Goal: Information Seeking & Learning: Learn about a topic

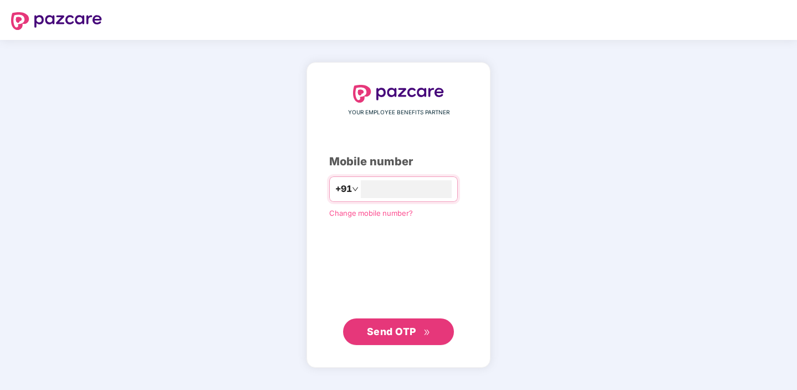
type input "**********"
click at [400, 328] on span "Send OTP" at bounding box center [391, 331] width 49 height 12
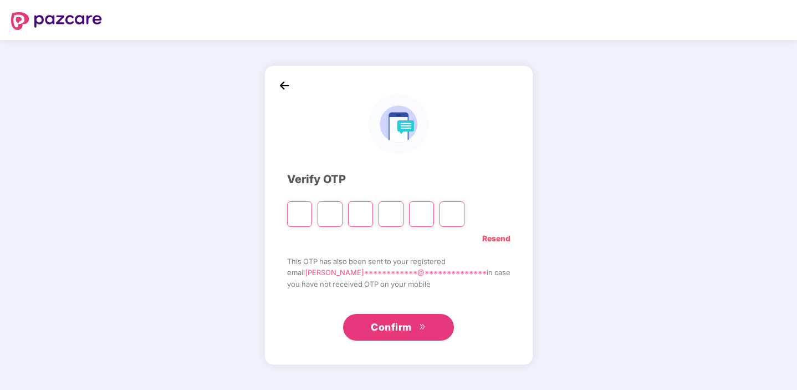
type input "*"
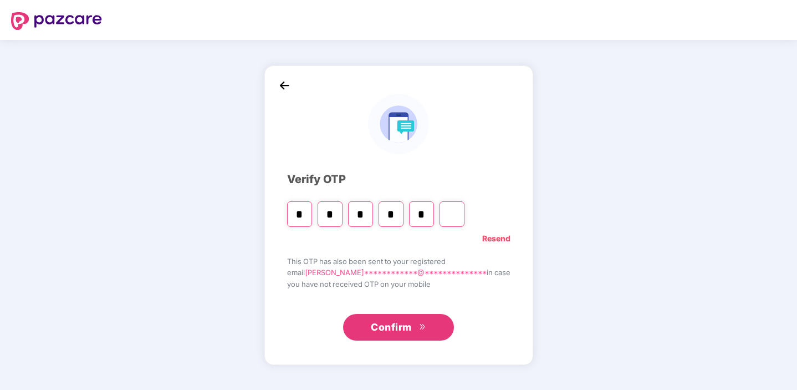
type input "*"
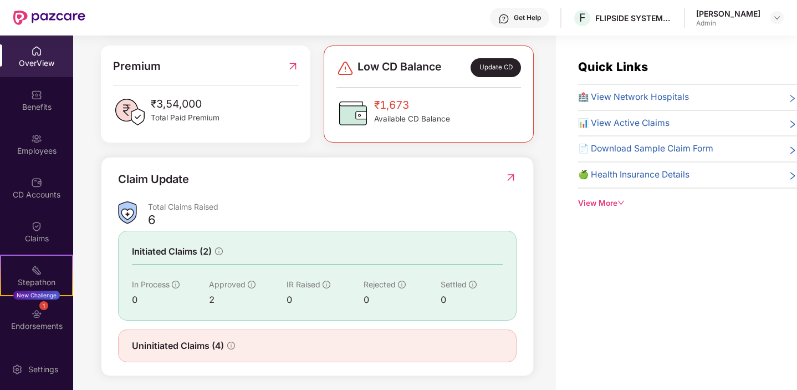
scroll to position [289, 0]
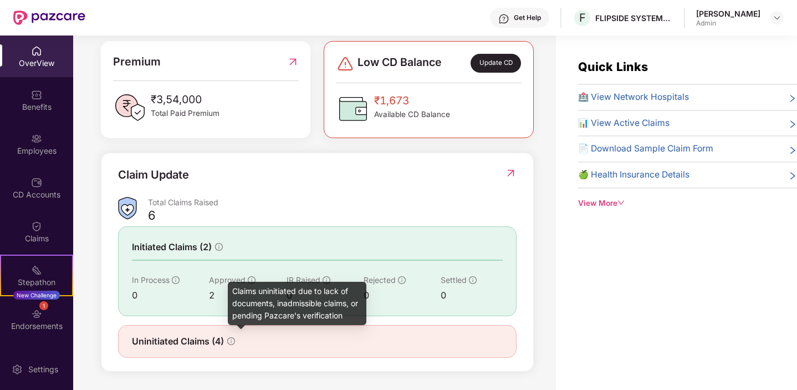
click at [230, 339] on icon "info-circle" at bounding box center [231, 341] width 8 height 8
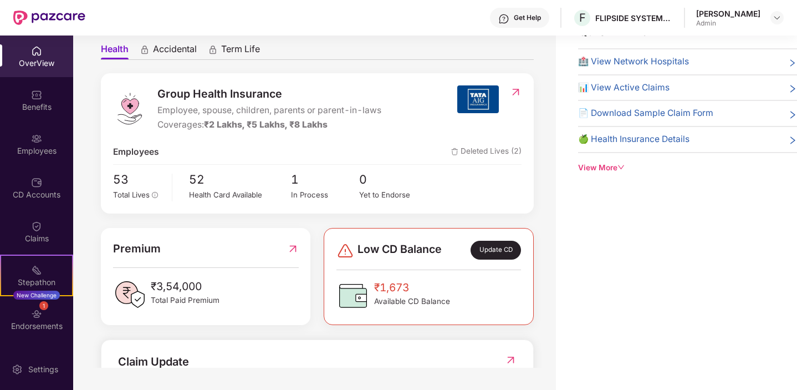
scroll to position [0, 0]
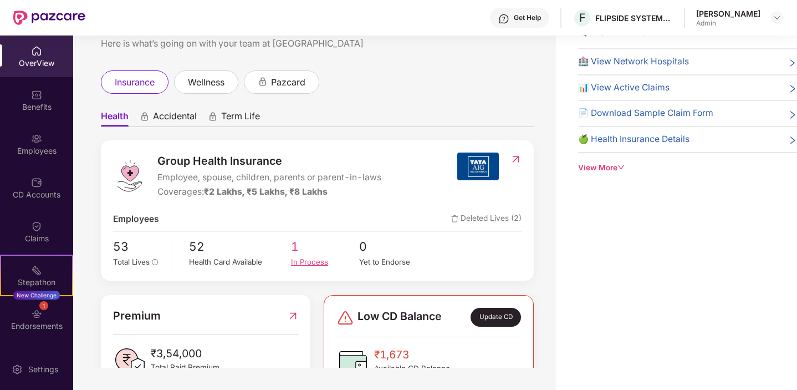
click at [303, 263] on div "In Process" at bounding box center [325, 262] width 68 height 12
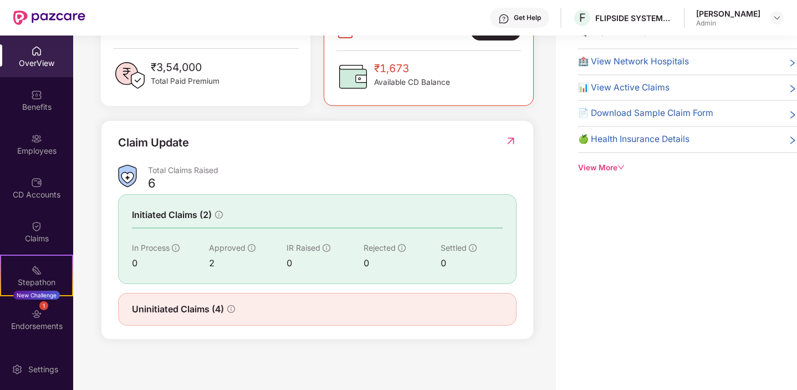
scroll to position [289, 0]
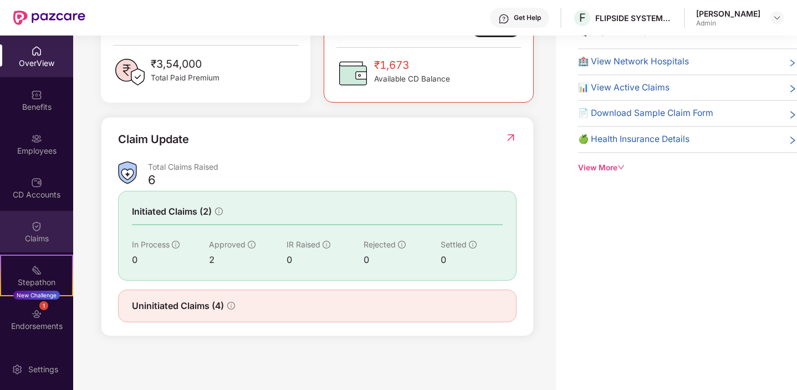
click at [35, 231] on img at bounding box center [36, 226] width 11 height 11
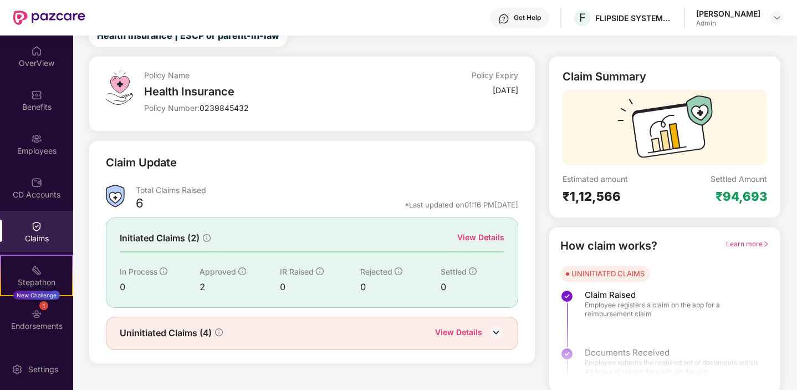
scroll to position [44, 0]
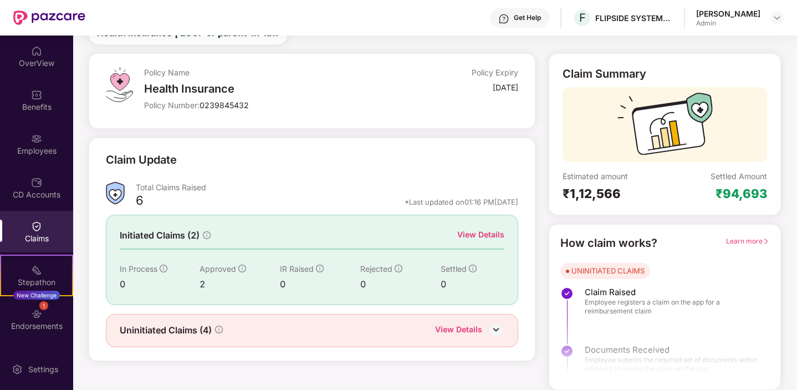
click at [493, 329] on img at bounding box center [496, 329] width 17 height 17
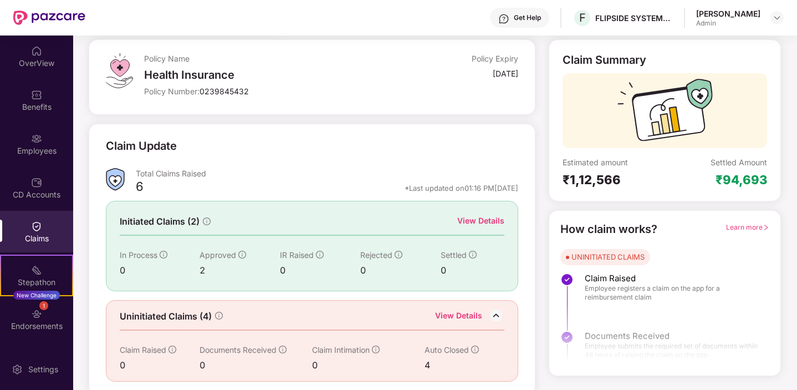
scroll to position [62, 0]
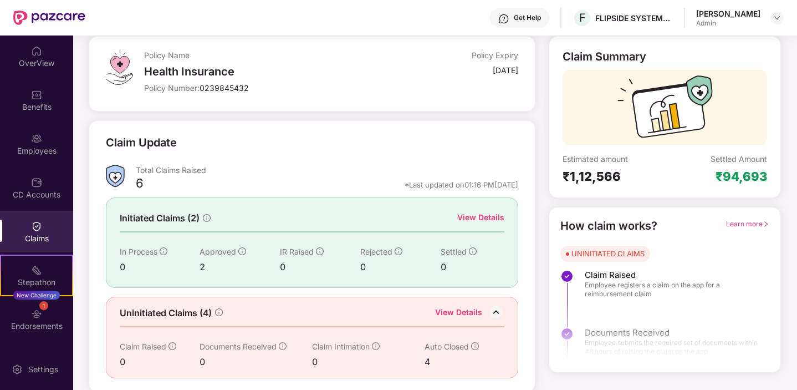
click at [472, 218] on div "View Details" at bounding box center [480, 217] width 47 height 12
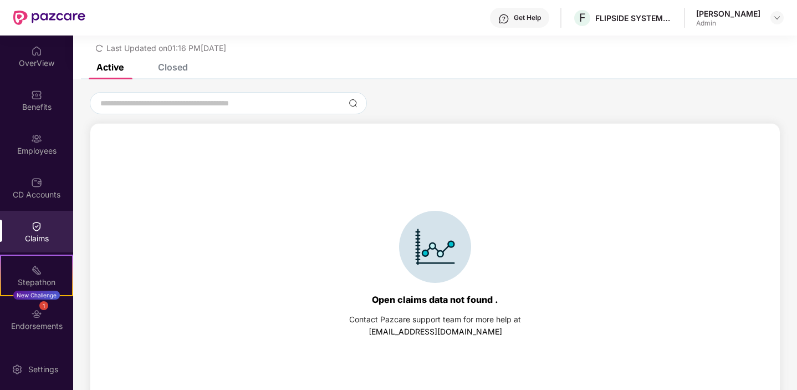
scroll to position [48, 0]
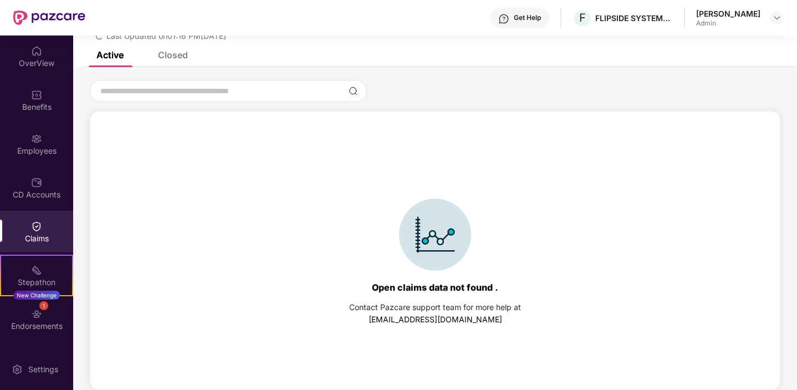
click at [170, 55] on div "Closed" at bounding box center [173, 54] width 30 height 11
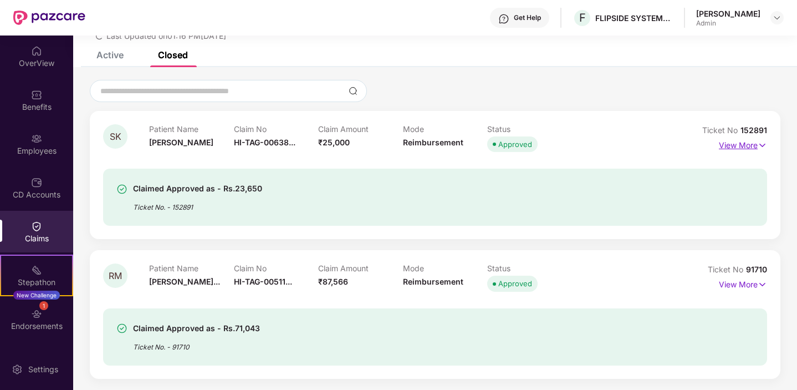
click at [762, 144] on img at bounding box center [762, 145] width 9 height 12
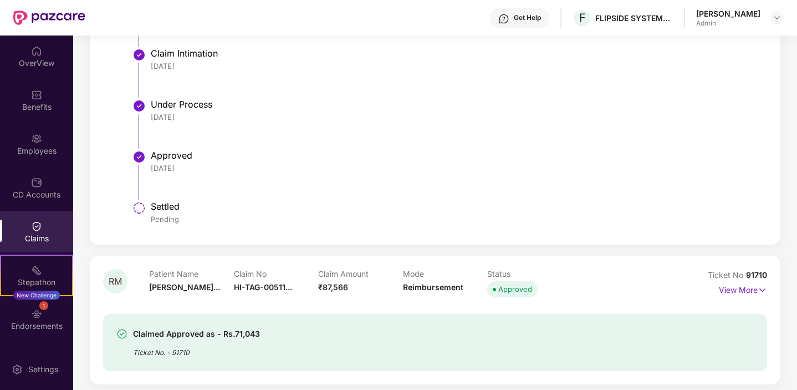
scroll to position [475, 0]
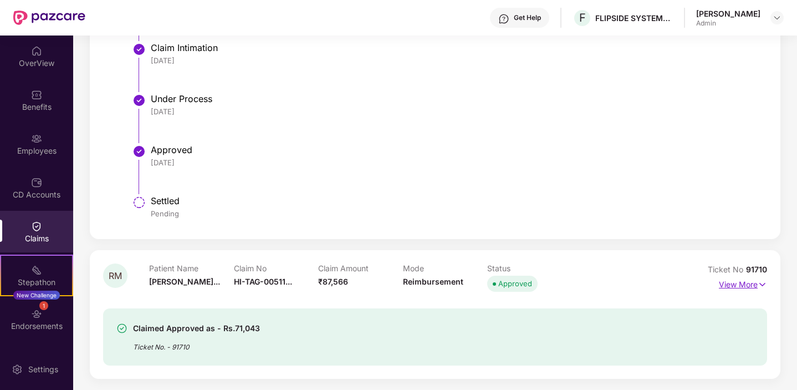
click at [762, 284] on img at bounding box center [762, 284] width 9 height 12
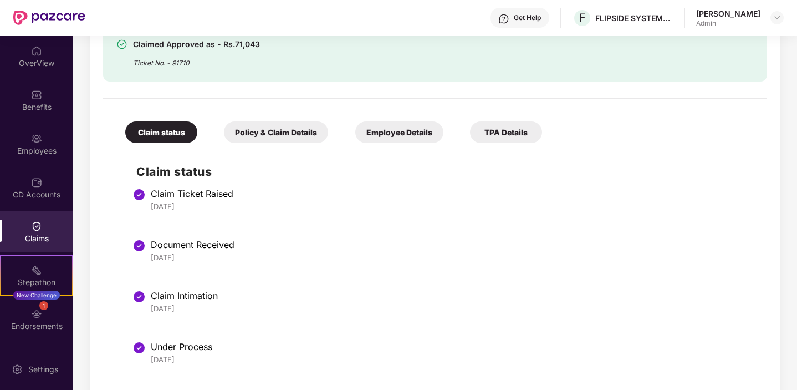
scroll to position [776, 0]
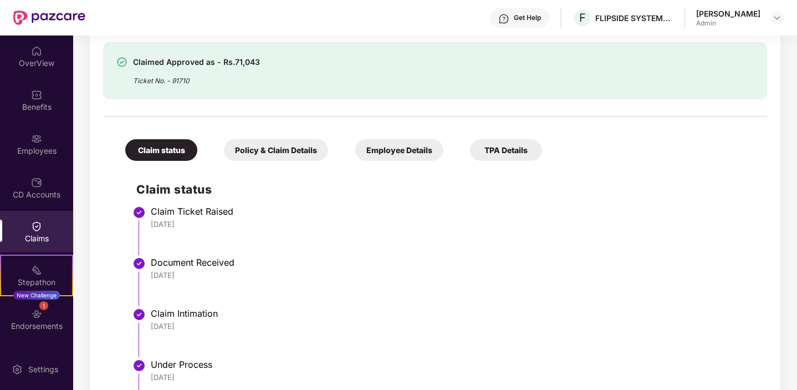
click at [287, 154] on div "Policy & Claim Details" at bounding box center [276, 150] width 104 height 22
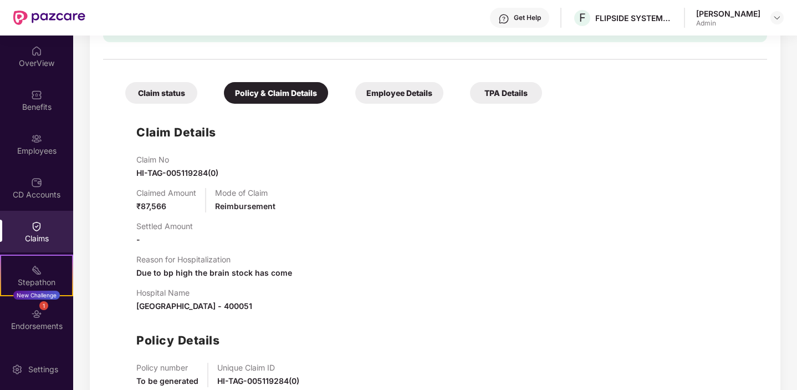
scroll to position [832, 0]
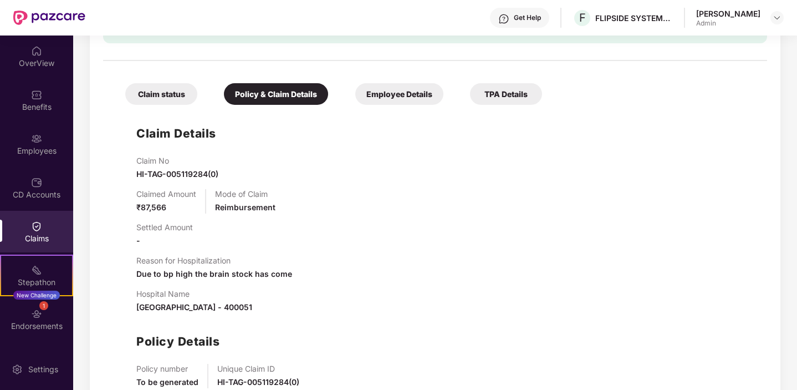
click at [392, 95] on div "Employee Details" at bounding box center [399, 94] width 88 height 22
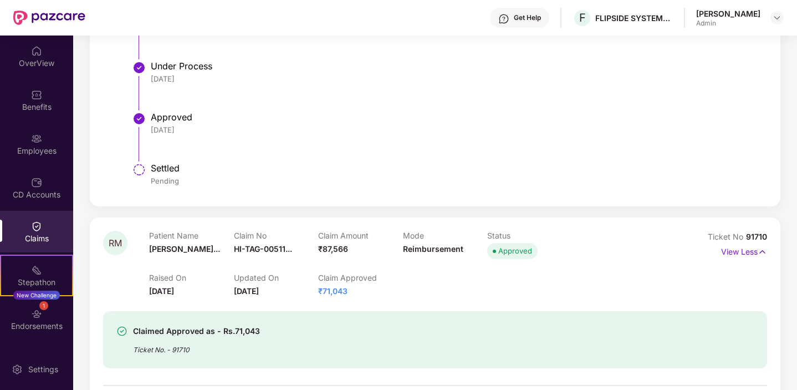
scroll to position [656, 0]
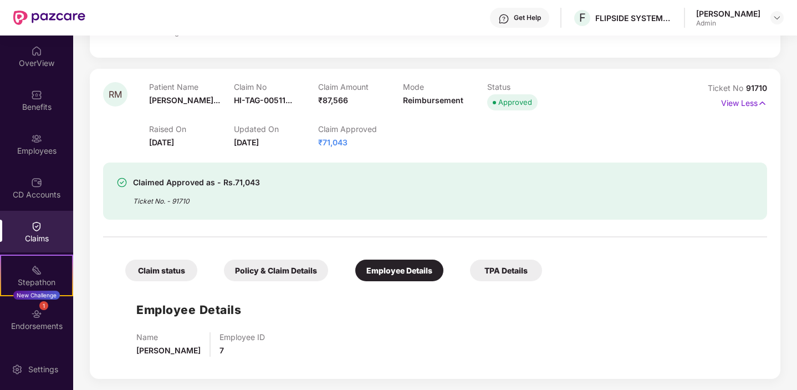
click at [503, 270] on div "TPA Details" at bounding box center [506, 270] width 72 height 22
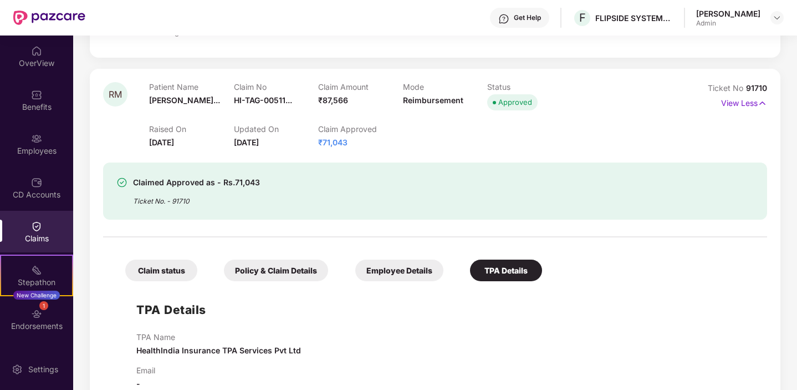
click at [375, 264] on div "Employee Details" at bounding box center [399, 270] width 88 height 22
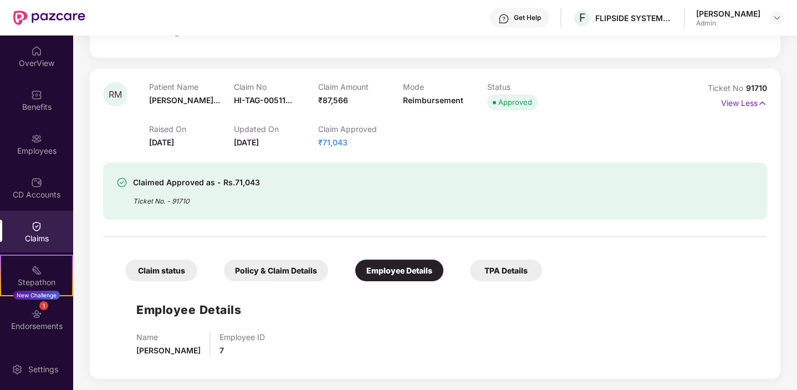
click at [281, 267] on div "Policy & Claim Details" at bounding box center [276, 270] width 104 height 22
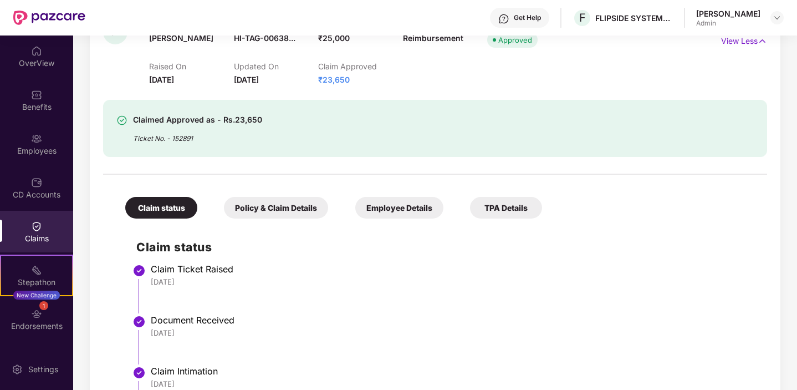
scroll to position [160, 0]
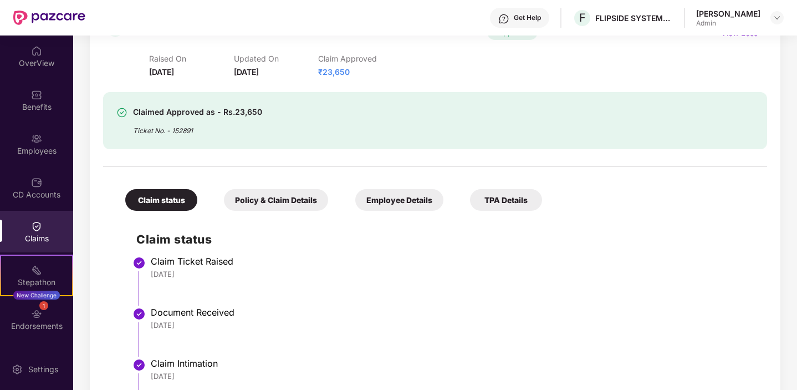
click at [262, 197] on div "Policy & Claim Details" at bounding box center [276, 200] width 104 height 22
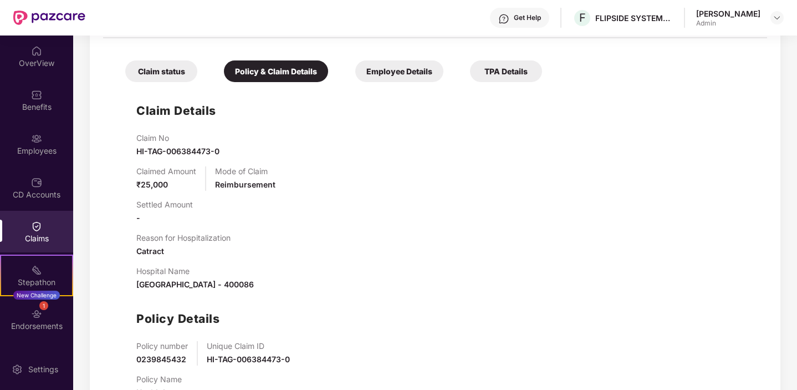
scroll to position [251, 0]
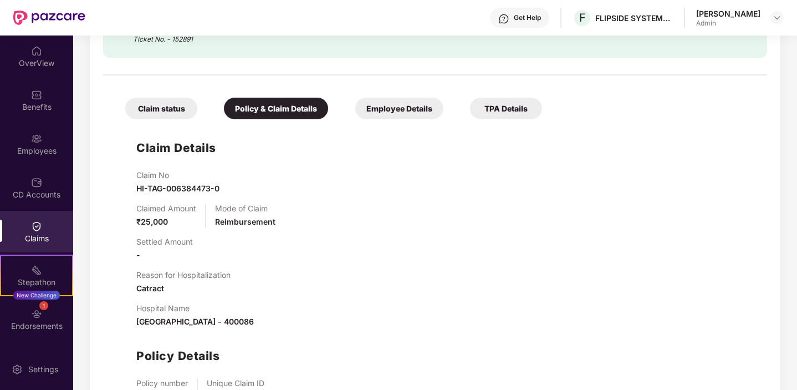
click at [398, 105] on div "Employee Details" at bounding box center [399, 109] width 88 height 22
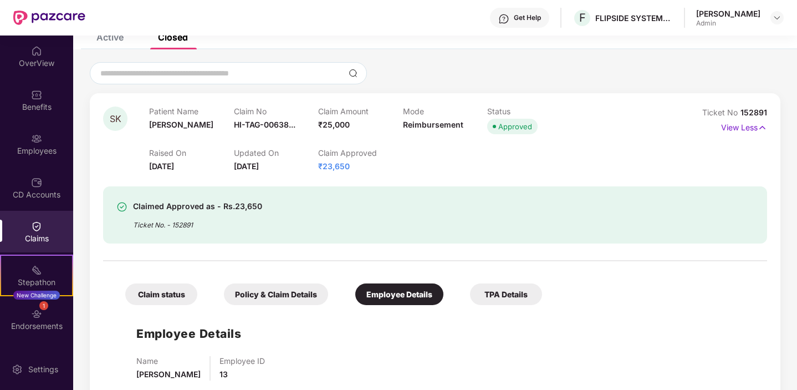
scroll to position [66, 0]
click at [263, 298] on div "Policy & Claim Details" at bounding box center [276, 294] width 104 height 22
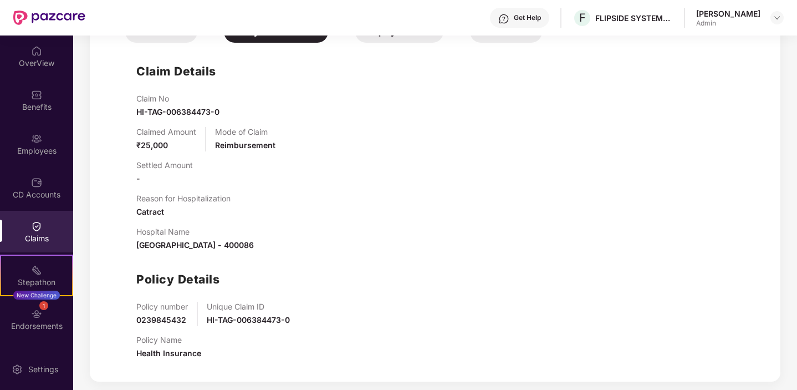
scroll to position [0, 0]
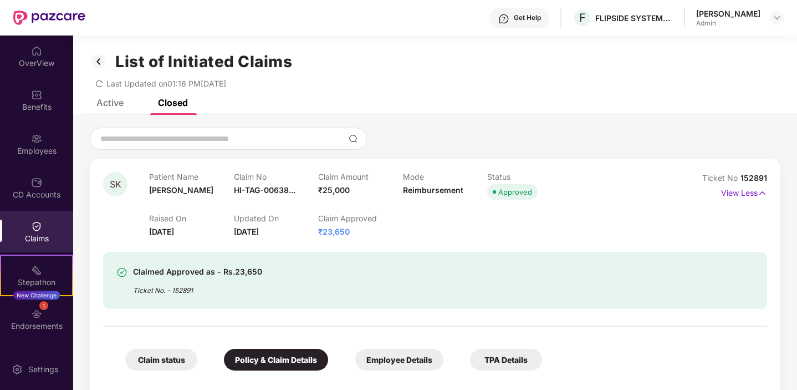
click at [98, 62] on img at bounding box center [99, 61] width 18 height 19
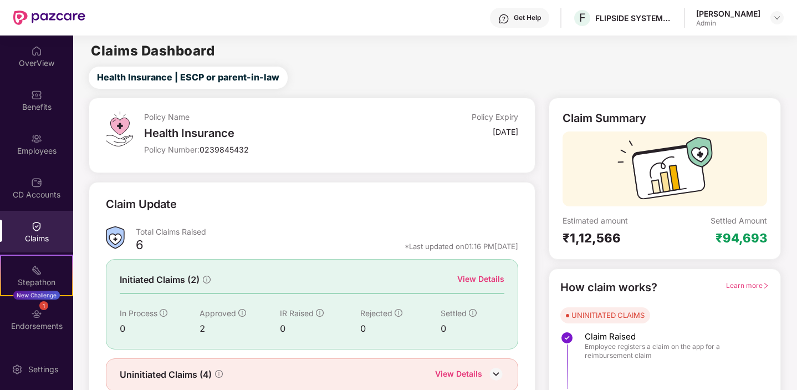
scroll to position [44, 0]
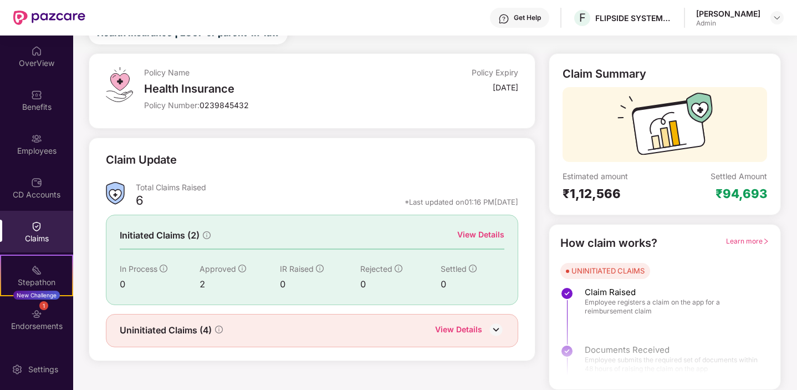
click at [498, 329] on img at bounding box center [496, 329] width 17 height 17
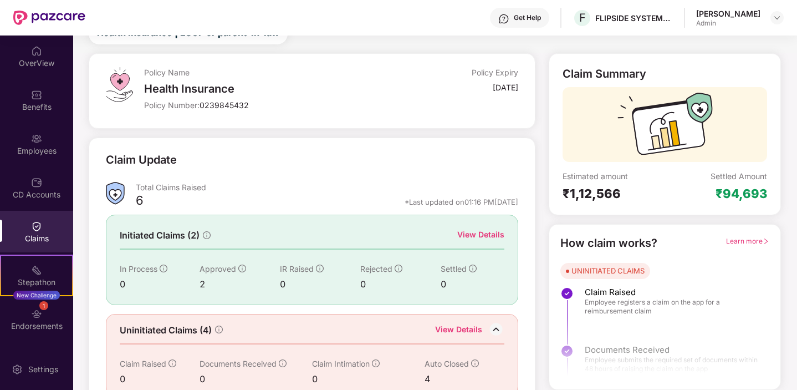
scroll to position [62, 0]
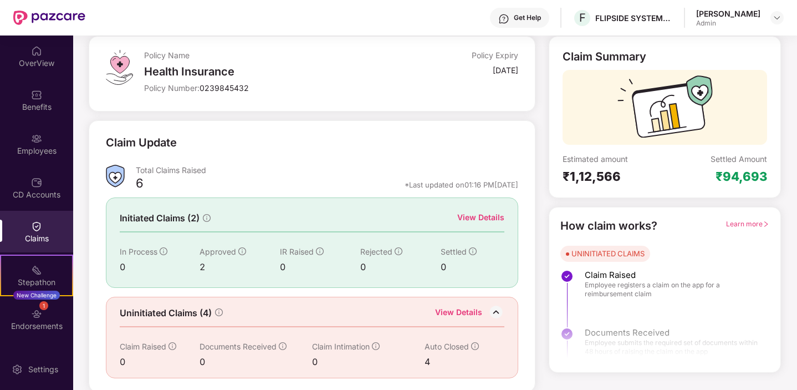
click at [457, 310] on div "View Details" at bounding box center [458, 313] width 47 height 14
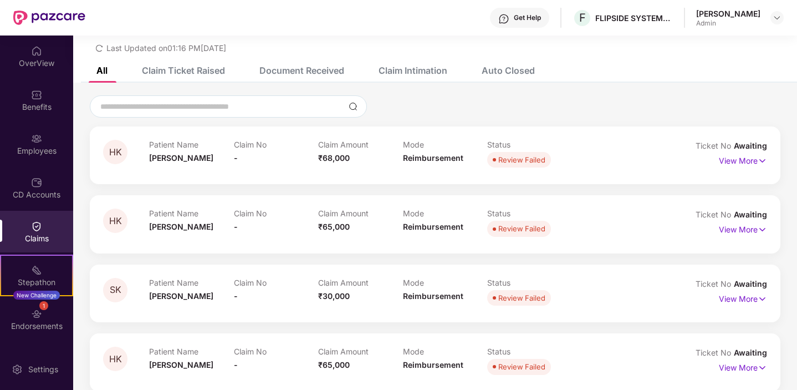
scroll to position [48, 0]
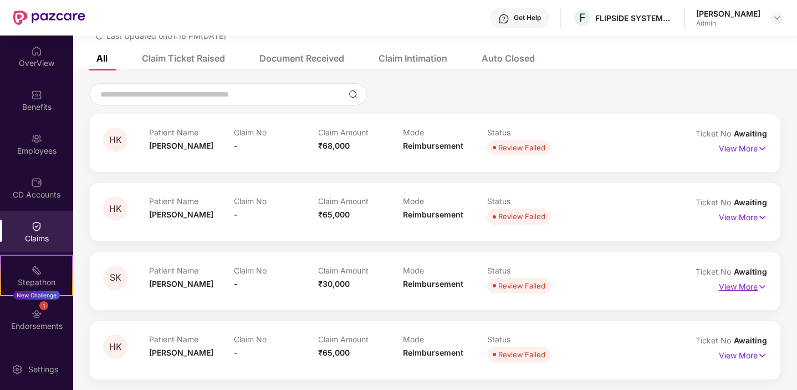
click at [765, 288] on img at bounding box center [762, 286] width 9 height 12
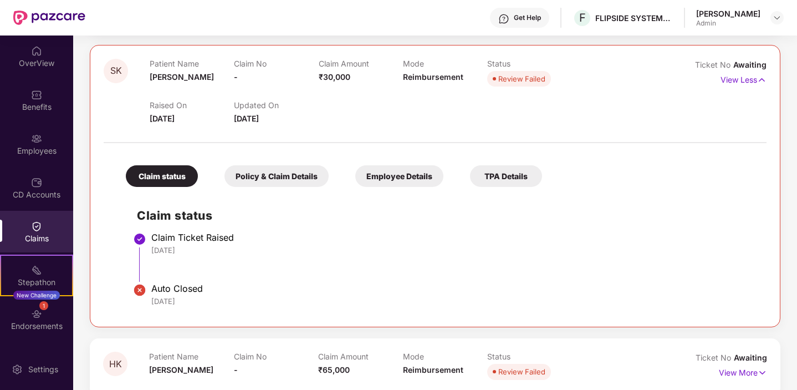
scroll to position [248, 0]
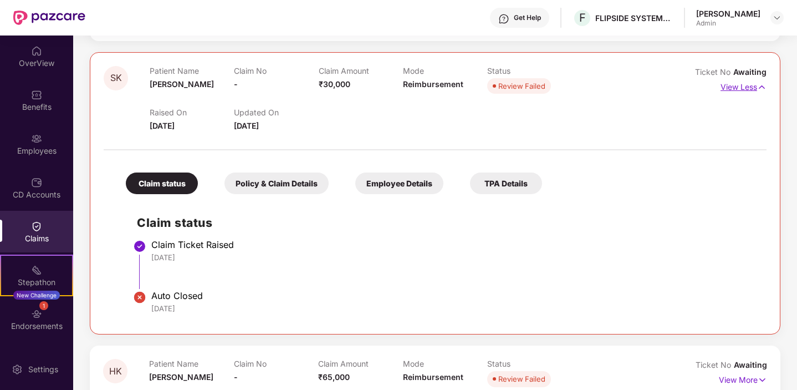
click at [759, 85] on img at bounding box center [761, 87] width 9 height 12
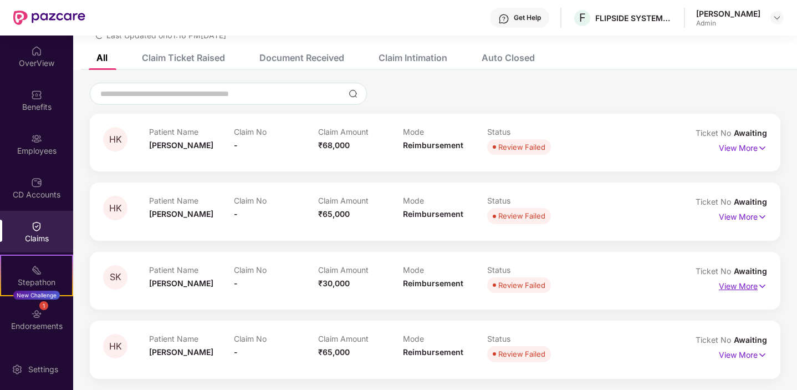
scroll to position [48, 0]
click at [760, 354] on img at bounding box center [762, 355] width 9 height 12
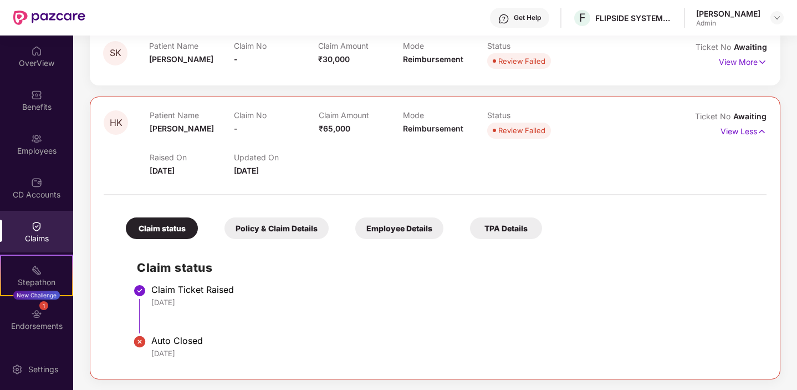
scroll to position [256, 0]
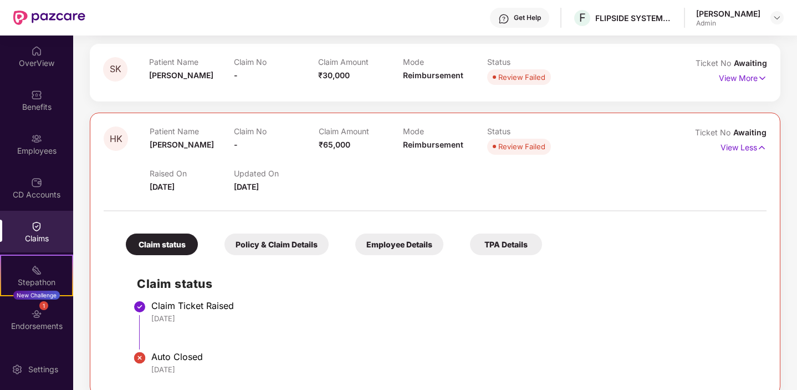
click at [297, 243] on div "Policy & Claim Details" at bounding box center [276, 244] width 104 height 22
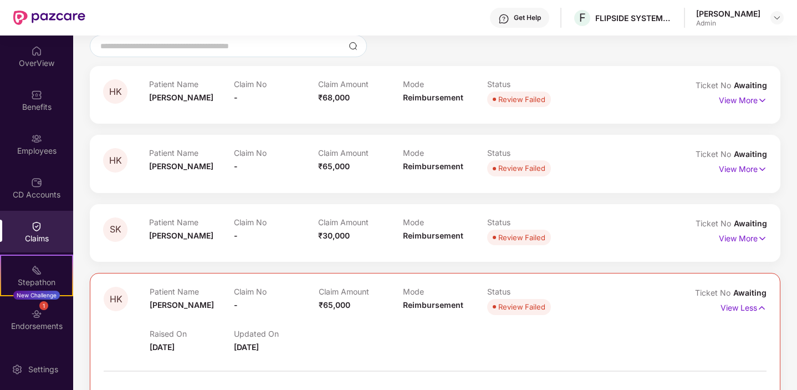
scroll to position [73, 0]
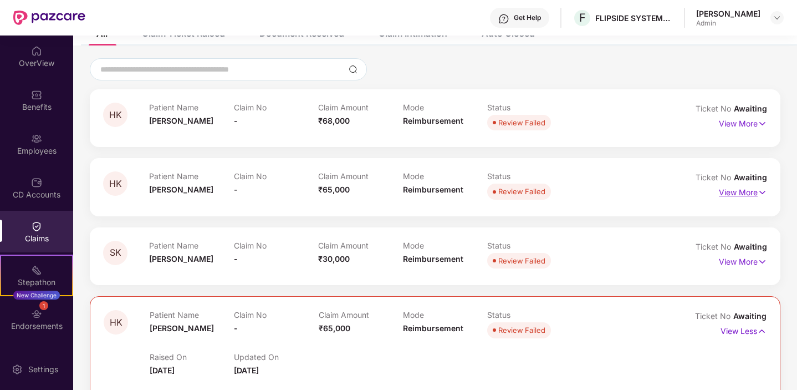
click at [763, 191] on img at bounding box center [762, 192] width 9 height 12
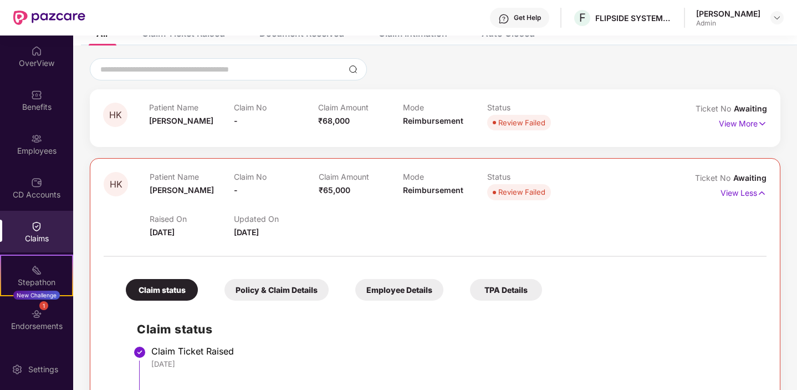
click at [262, 290] on div "Policy & Claim Details" at bounding box center [276, 290] width 104 height 22
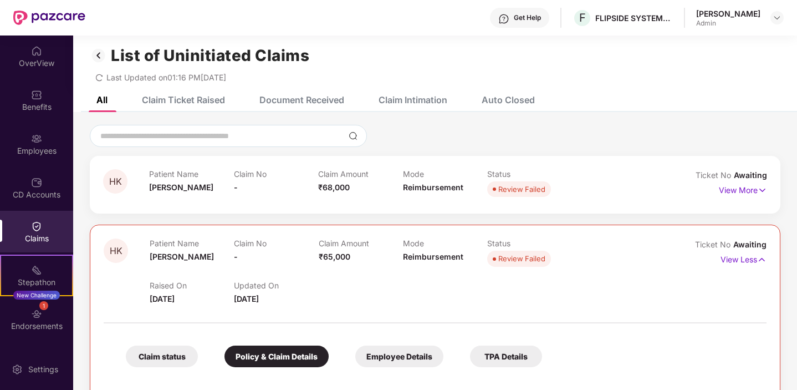
scroll to position [0, 0]
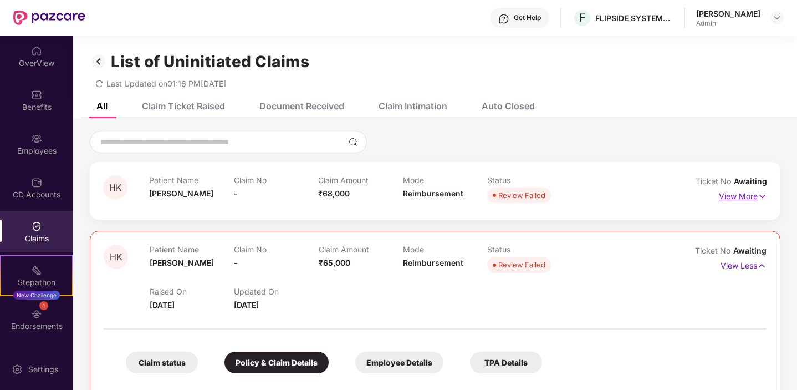
click at [760, 193] on img at bounding box center [762, 196] width 9 height 12
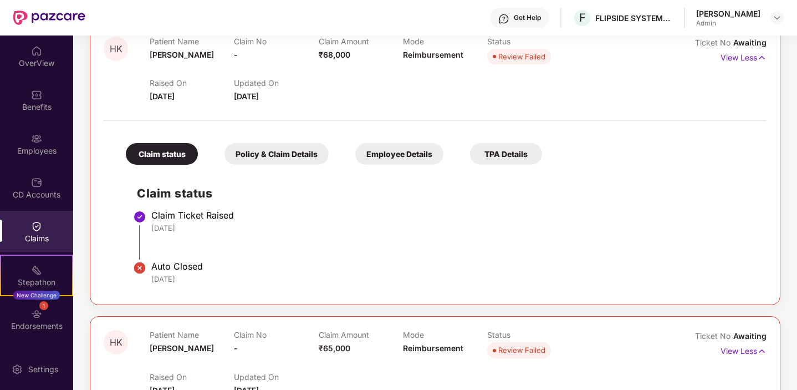
scroll to position [142, 0]
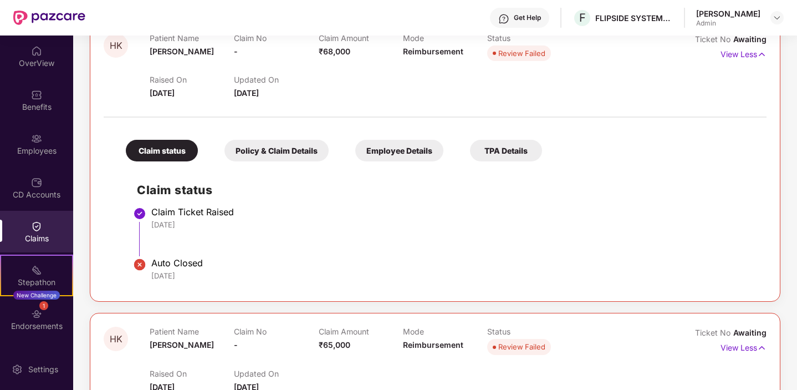
click at [276, 151] on div "Policy & Claim Details" at bounding box center [276, 151] width 104 height 22
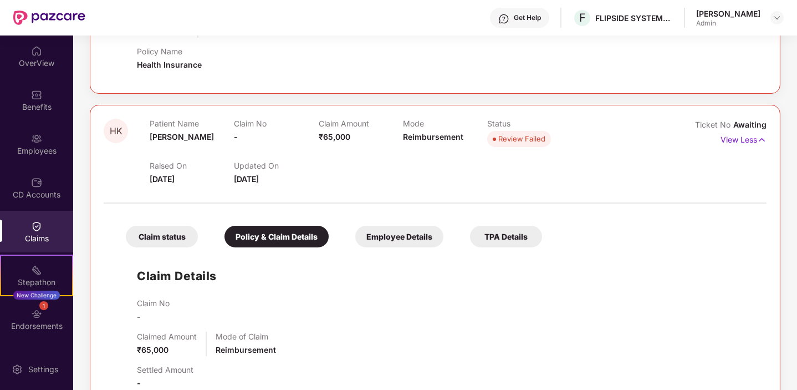
scroll to position [0, 0]
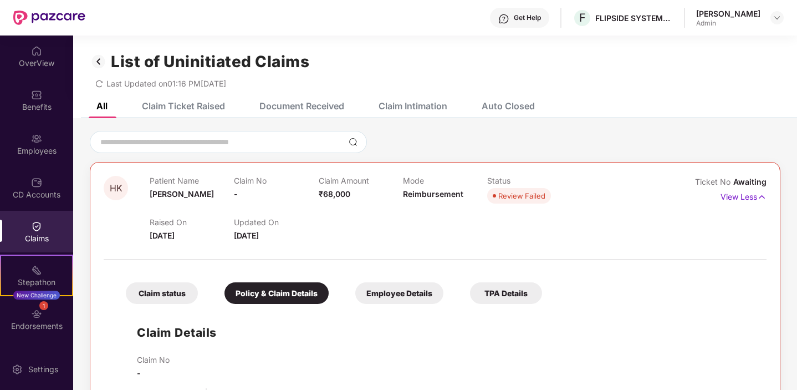
click at [177, 105] on div "Claim Ticket Raised" at bounding box center [183, 105] width 83 height 11
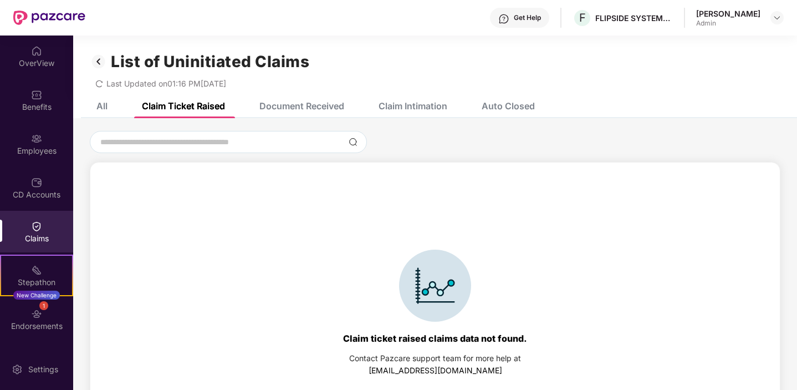
click at [305, 111] on div "Document Received" at bounding box center [293, 106] width 101 height 24
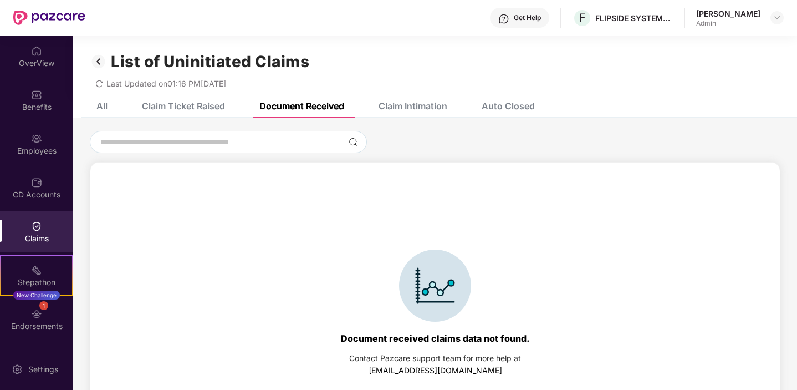
click at [430, 108] on div "Claim Intimation" at bounding box center [413, 105] width 69 height 11
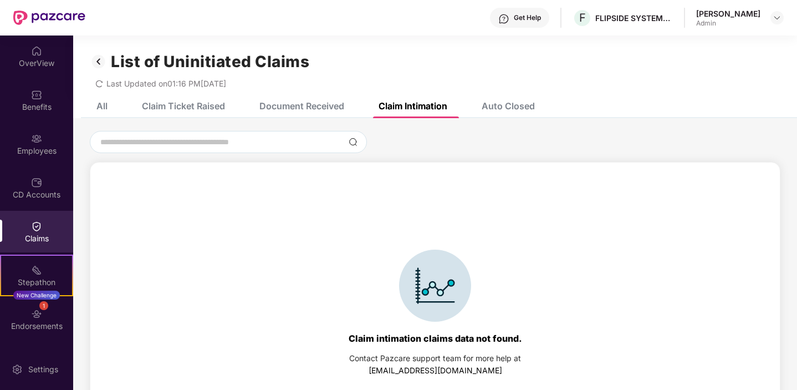
click at [524, 104] on div "Auto Closed" at bounding box center [508, 105] width 53 height 11
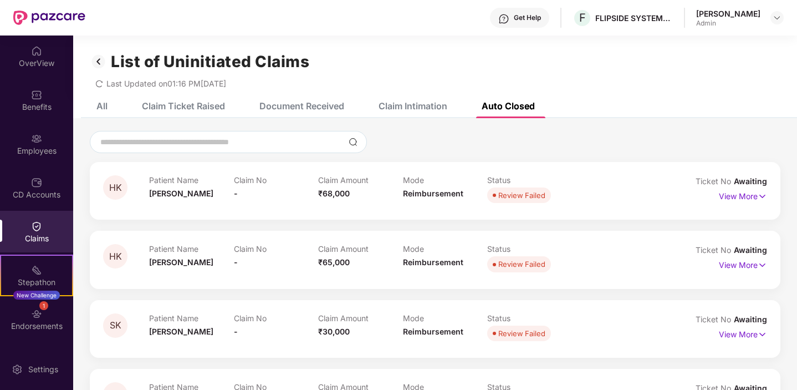
click at [100, 105] on div "All" at bounding box center [101, 105] width 11 height 11
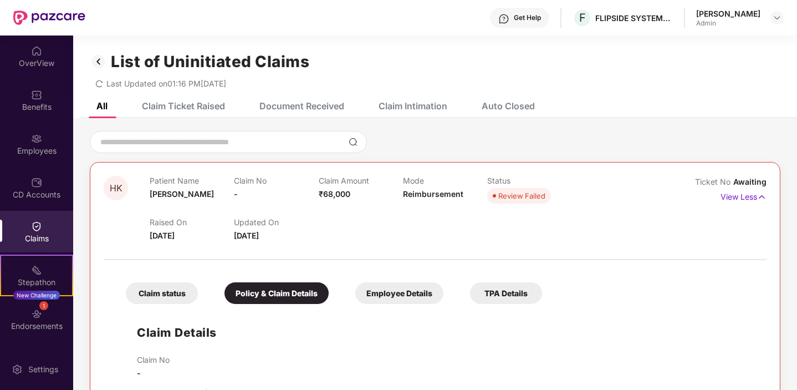
click at [99, 64] on img at bounding box center [99, 61] width 18 height 19
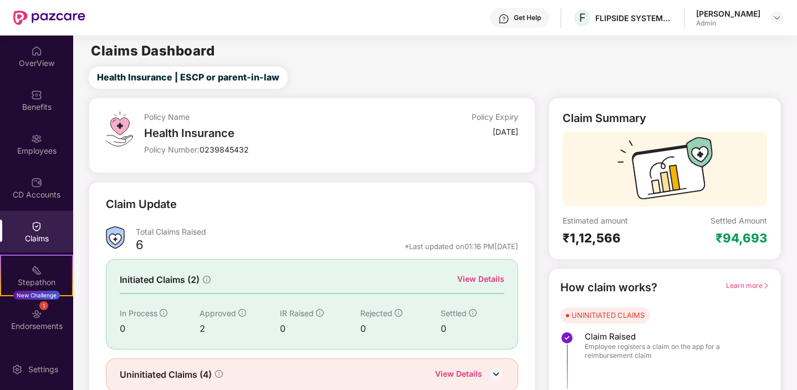
scroll to position [38, 0]
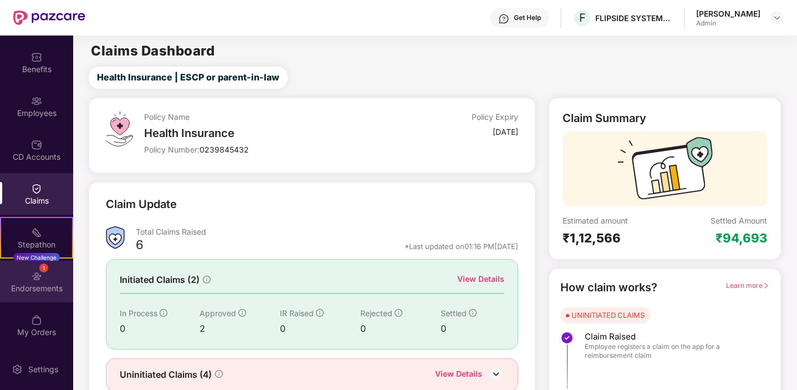
click at [30, 283] on div "Endorsements" at bounding box center [36, 288] width 73 height 11
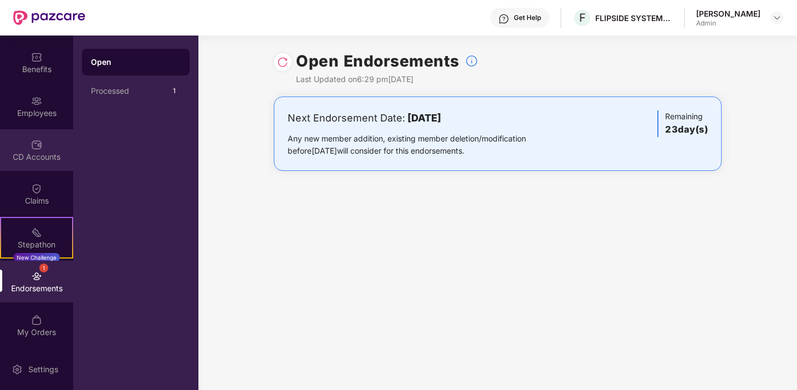
click at [35, 155] on div "CD Accounts" at bounding box center [36, 156] width 73 height 11
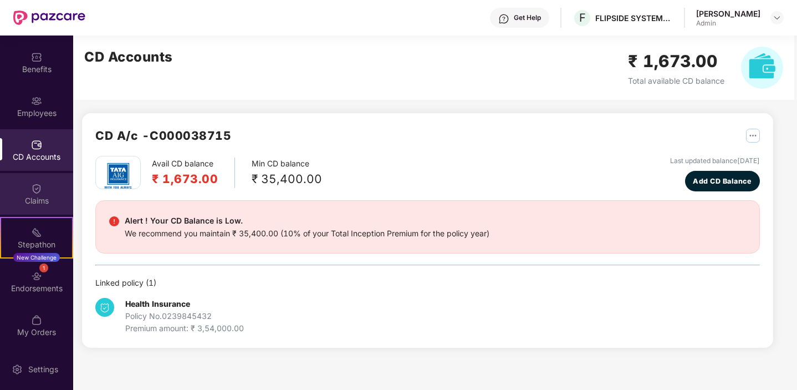
click at [33, 188] on img at bounding box center [36, 188] width 11 height 11
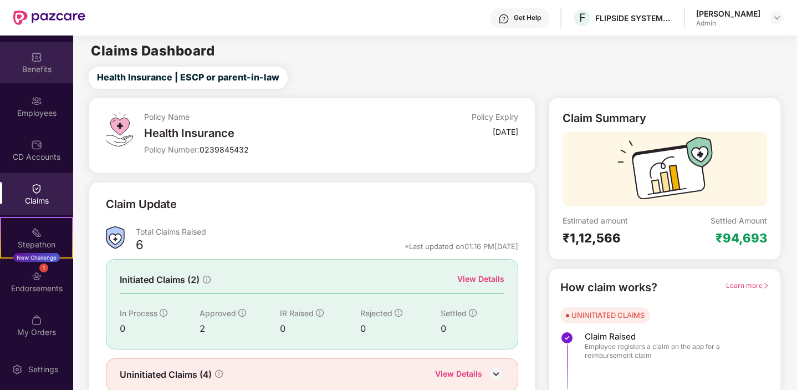
click at [34, 54] on img at bounding box center [36, 57] width 11 height 11
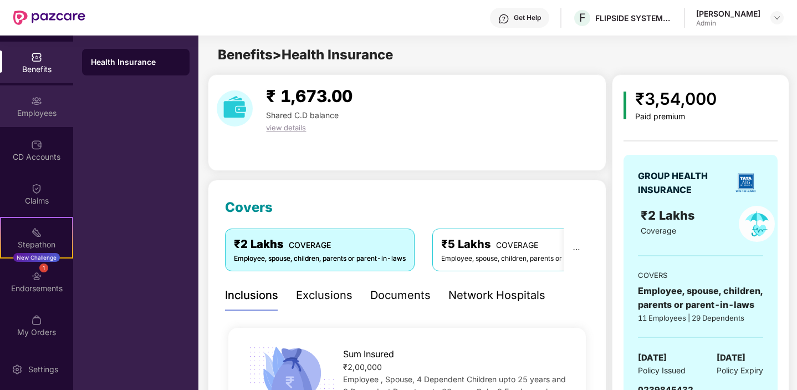
click at [36, 103] on img at bounding box center [36, 100] width 11 height 11
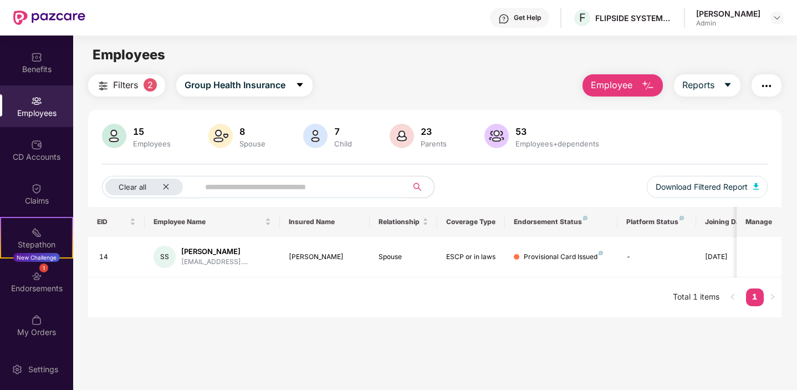
click at [66, 17] on img at bounding box center [49, 18] width 72 height 14
click at [29, 326] on div "My Orders" at bounding box center [36, 331] width 73 height 11
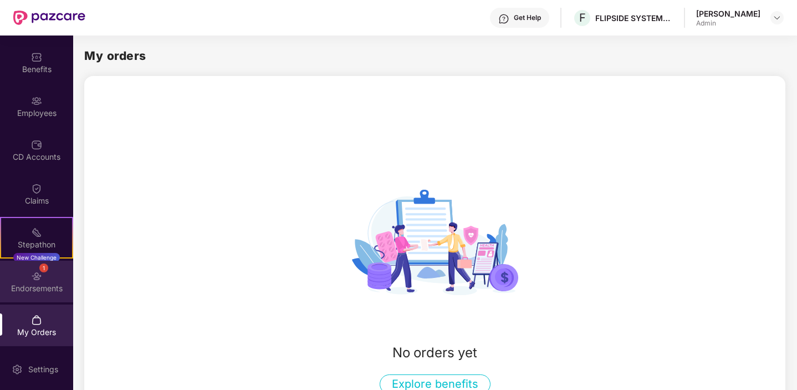
click at [31, 278] on img at bounding box center [36, 275] width 11 height 11
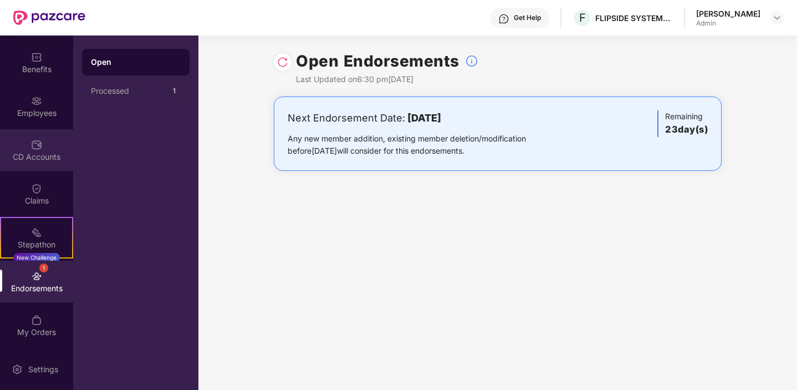
click at [35, 154] on div "CD Accounts" at bounding box center [36, 156] width 73 height 11
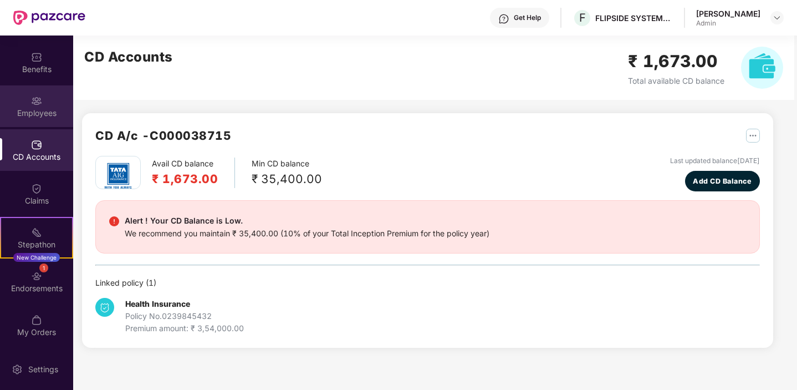
click at [47, 110] on div "Employees" at bounding box center [36, 113] width 73 height 11
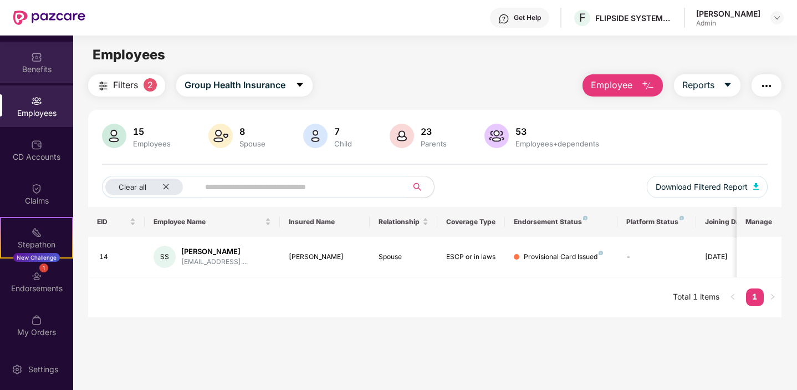
click at [34, 56] on img at bounding box center [36, 57] width 11 height 11
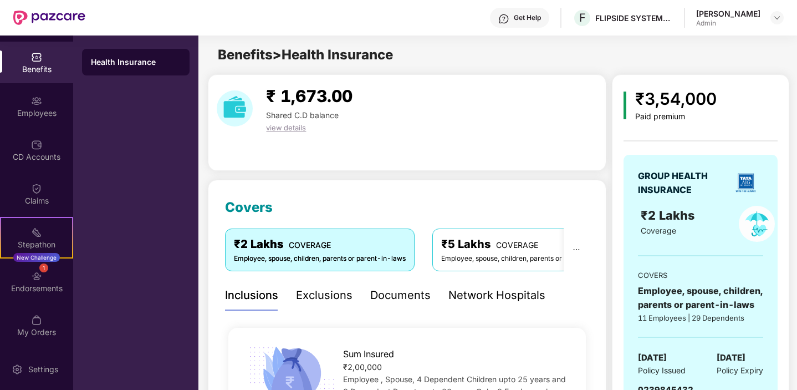
click at [130, 63] on div "Health Insurance" at bounding box center [136, 62] width 90 height 11
click at [314, 300] on div "Exclusions" at bounding box center [324, 295] width 57 height 17
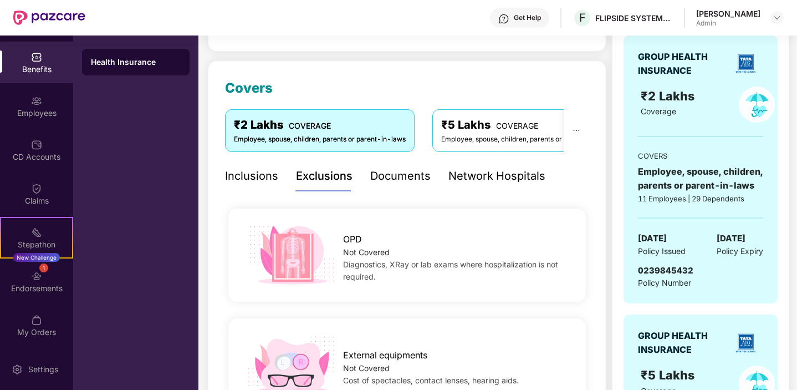
scroll to position [106, 0]
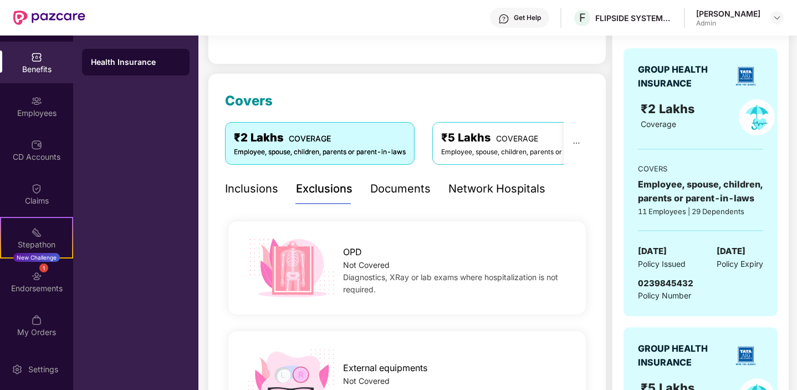
click at [397, 185] on div "Documents" at bounding box center [400, 188] width 60 height 17
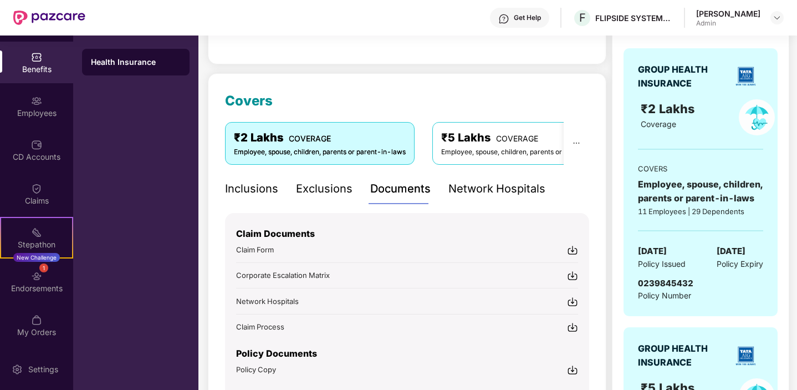
click at [260, 186] on div "Inclusions" at bounding box center [251, 188] width 53 height 17
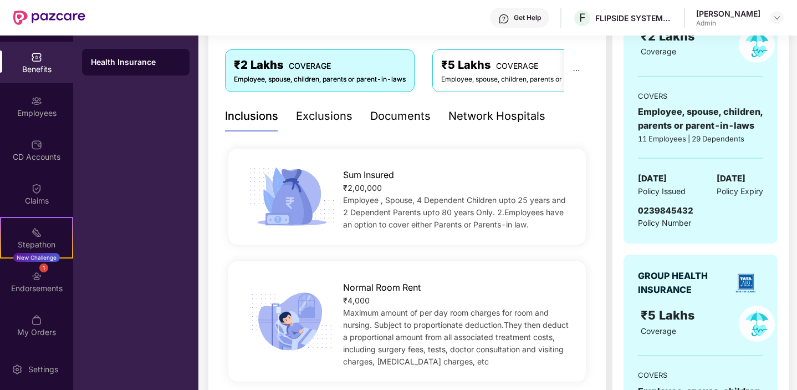
scroll to position [137, 0]
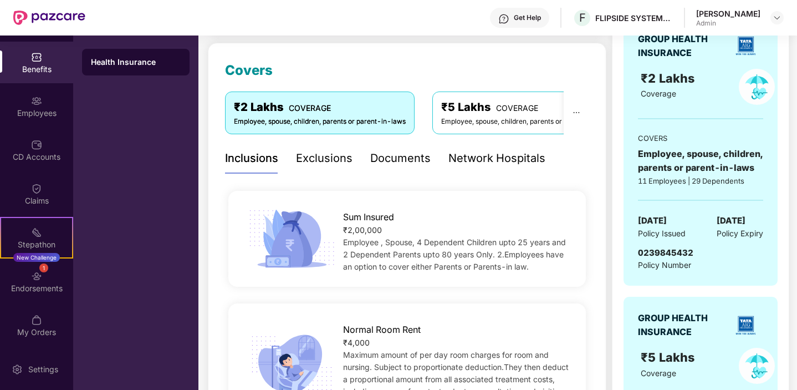
click at [323, 160] on div "Exclusions" at bounding box center [324, 158] width 57 height 17
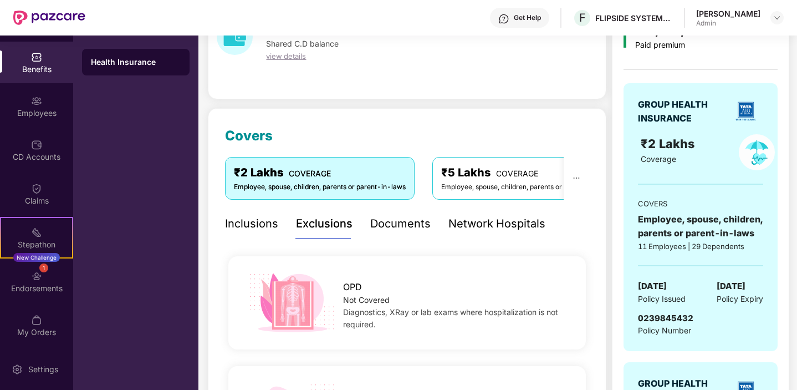
scroll to position [62, 0]
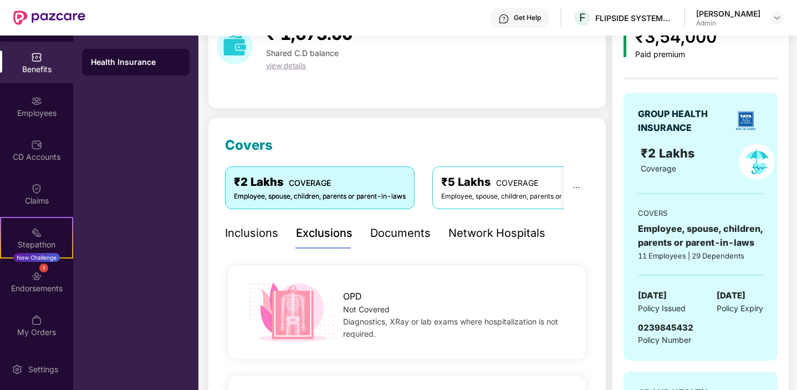
click at [467, 310] on div "Not Covered" at bounding box center [456, 309] width 226 height 12
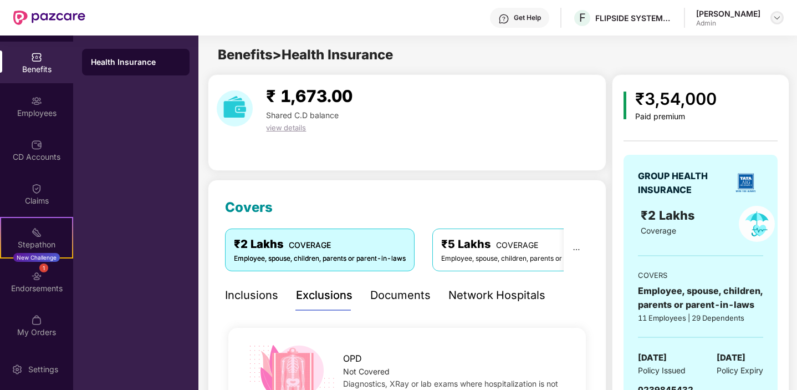
click at [773, 18] on img at bounding box center [777, 17] width 9 height 9
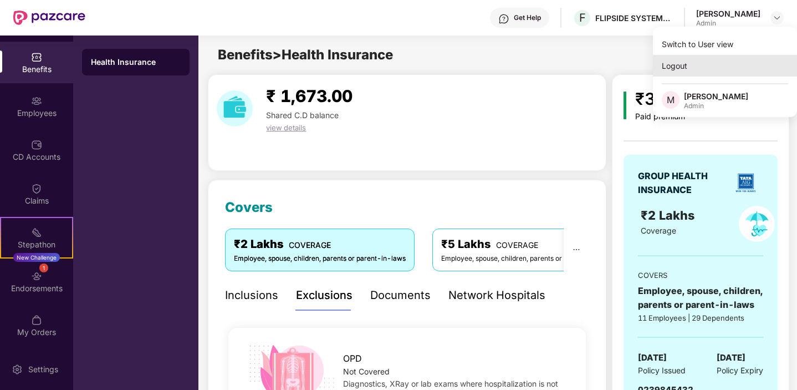
click at [680, 68] on div "Logout" at bounding box center [725, 66] width 144 height 22
